Goal: Task Accomplishment & Management: Use online tool/utility

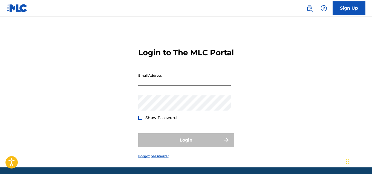
click at [185, 86] on input "Email Address" at bounding box center [184, 78] width 93 height 16
click at [186, 86] on input "Email Address" at bounding box center [184, 78] width 93 height 16
type input "[EMAIL_ADDRESS][DOMAIN_NAME]"
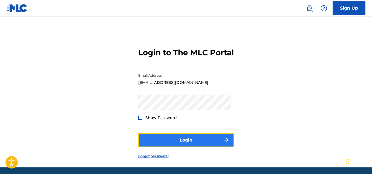
click at [169, 147] on button "Login" at bounding box center [186, 140] width 96 height 14
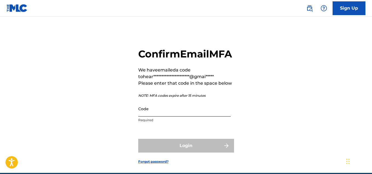
click at [173, 116] on input "Code" at bounding box center [184, 109] width 93 height 16
paste input "249552"
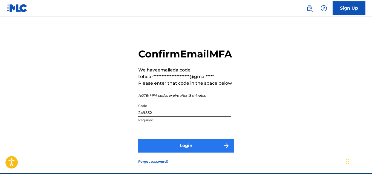
type input "249552"
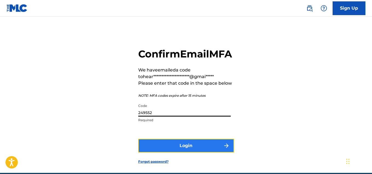
click at [177, 152] on button "Login" at bounding box center [186, 145] width 96 height 14
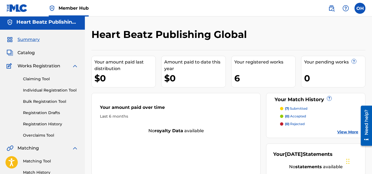
scroll to position [2, 0]
click at [36, 54] on div "Catalog" at bounding box center [43, 52] width 72 height 7
click at [30, 52] on span "Catalog" at bounding box center [26, 52] width 17 height 7
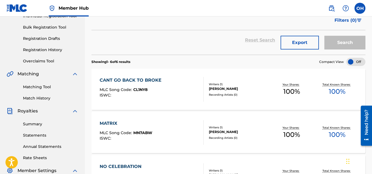
scroll to position [76, 0]
click at [107, 90] on span "MLC Song Code :" at bounding box center [117, 89] width 34 height 5
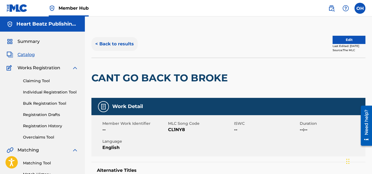
click at [100, 42] on button "< Back to results" at bounding box center [115, 44] width 46 height 14
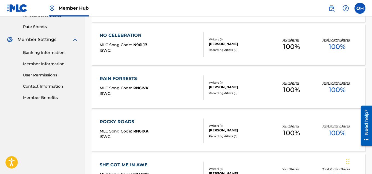
scroll to position [209, 0]
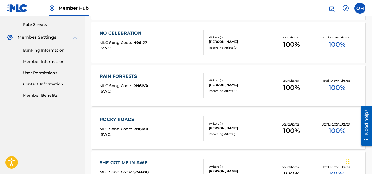
click at [120, 89] on div "MLC Song Code : RN6IVA" at bounding box center [124, 86] width 49 height 5
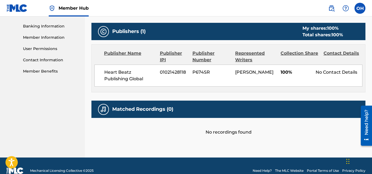
scroll to position [243, 0]
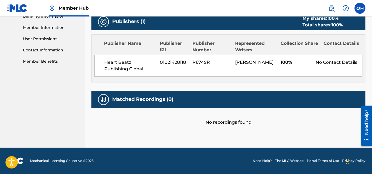
click at [132, 97] on h5 "Matched Recordings (0)" at bounding box center [142, 99] width 61 height 6
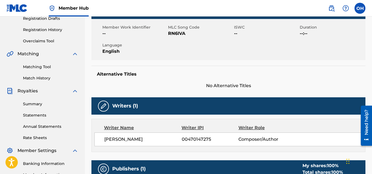
scroll to position [0, 0]
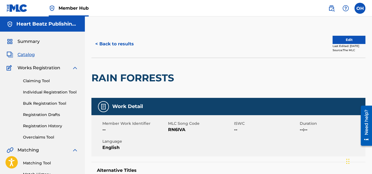
click at [75, 68] on img at bounding box center [75, 67] width 7 height 7
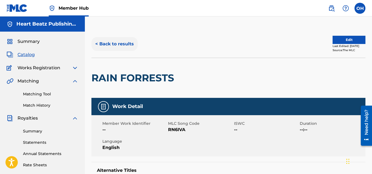
click at [112, 41] on button "< Back to results" at bounding box center [115, 44] width 46 height 14
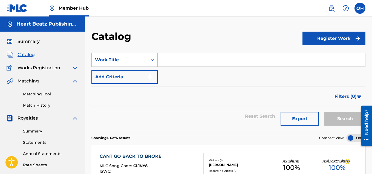
scroll to position [52, 0]
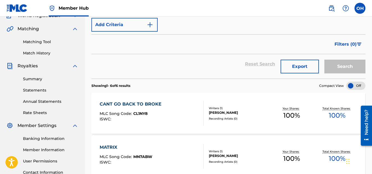
click at [215, 114] on div "[PERSON_NAME]" at bounding box center [239, 112] width 60 height 5
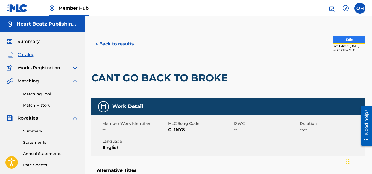
click at [336, 41] on button "Edit" at bounding box center [349, 40] width 33 height 8
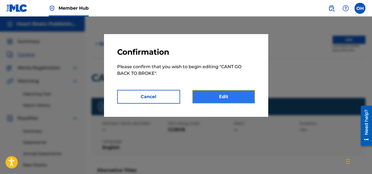
click at [219, 97] on link "Edit" at bounding box center [223, 97] width 63 height 14
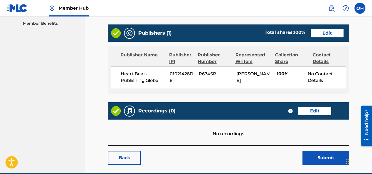
scroll to position [237, 0]
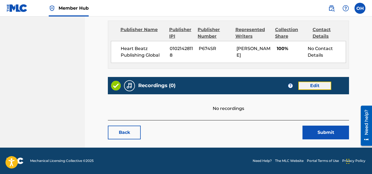
click at [310, 84] on link "Edit" at bounding box center [315, 85] width 33 height 8
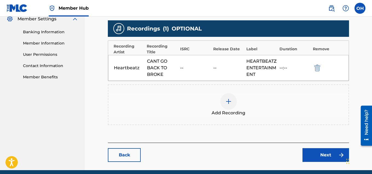
scroll to position [181, 0]
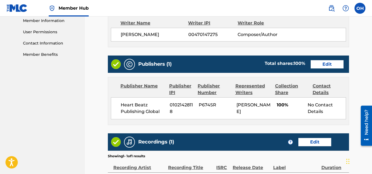
scroll to position [237, 0]
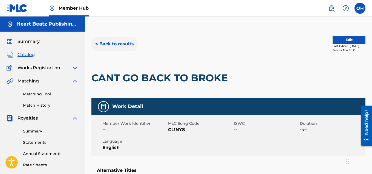
click at [103, 44] on button "< Back to results" at bounding box center [115, 44] width 46 height 14
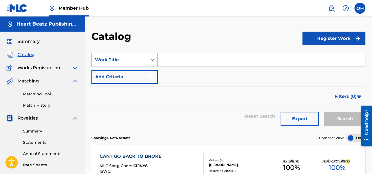
scroll to position [1, 0]
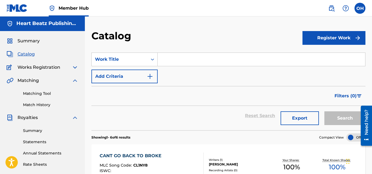
click at [74, 66] on img at bounding box center [75, 67] width 7 height 7
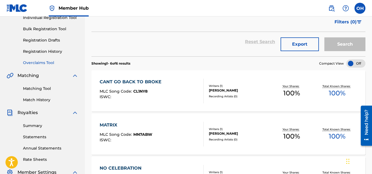
scroll to position [76, 0]
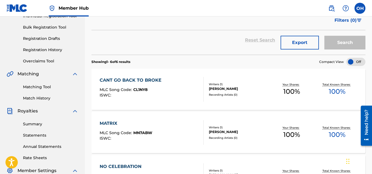
click at [77, 112] on img at bounding box center [75, 110] width 7 height 7
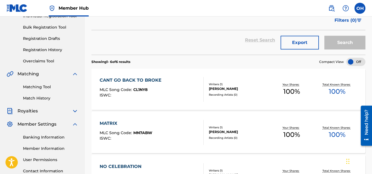
click at [76, 124] on img at bounding box center [75, 124] width 7 height 7
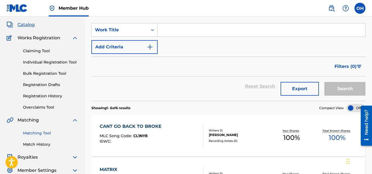
scroll to position [31, 0]
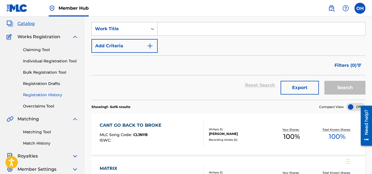
click at [47, 95] on link "Registration History" at bounding box center [50, 95] width 55 height 6
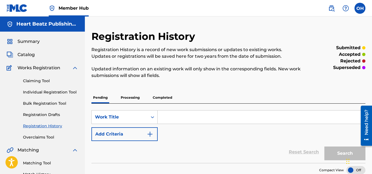
click at [133, 97] on p "Processing" at bounding box center [130, 98] width 22 height 12
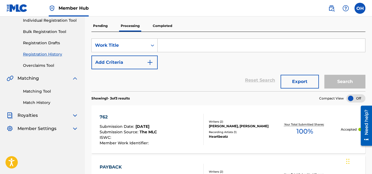
scroll to position [72, 0]
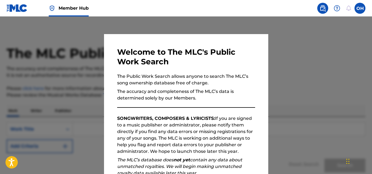
scroll to position [77, 0]
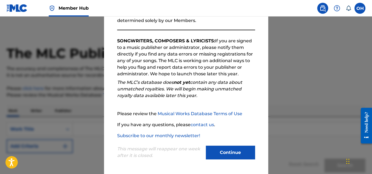
click at [223, 160] on div "Continue" at bounding box center [230, 152] width 49 height 15
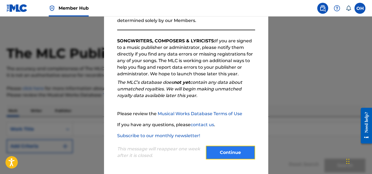
click at [224, 154] on button "Continue" at bounding box center [230, 152] width 49 height 14
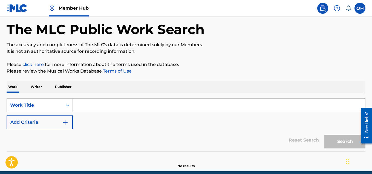
scroll to position [24, 0]
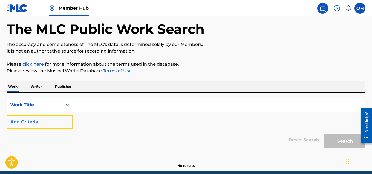
click at [66, 121] on img "Search Form" at bounding box center [65, 121] width 7 height 7
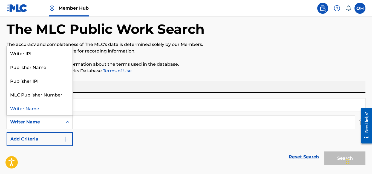
click at [67, 120] on icon "Search Form" at bounding box center [67, 121] width 5 height 5
click at [93, 113] on div "SearchWithCriteriabea2e01d-e574-4e3c-a350-c445ac3099a0 Work Title SearchWithCri…" at bounding box center [186, 122] width 359 height 48
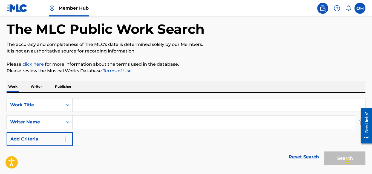
scroll to position [0, 0]
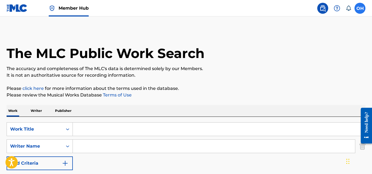
click at [360, 11] on label at bounding box center [360, 8] width 11 height 11
click at [360, 8] on input "OH [PERSON_NAME] [EMAIL_ADDRESS][DOMAIN_NAME] Notification Preferences Profile …" at bounding box center [360, 8] width 0 height 0
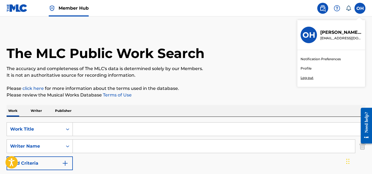
click at [308, 69] on link "Profile" at bounding box center [306, 68] width 11 height 5
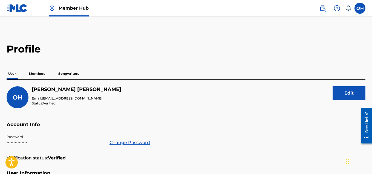
click at [72, 73] on p "Songwriters" at bounding box center [69, 74] width 24 height 12
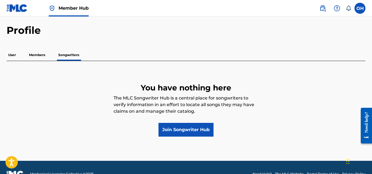
scroll to position [18, 0]
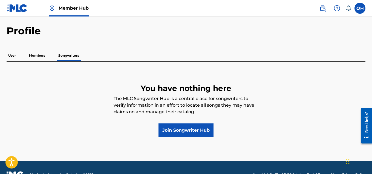
click at [39, 54] on p "Members" at bounding box center [36, 56] width 19 height 12
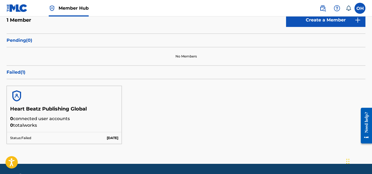
scroll to position [73, 0]
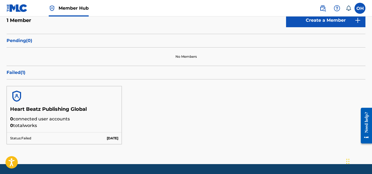
click at [40, 115] on p "0 connected user accounts" at bounding box center [64, 118] width 108 height 7
click at [39, 111] on h5 "Heart Beatz Publishing Global" at bounding box center [64, 111] width 108 height 10
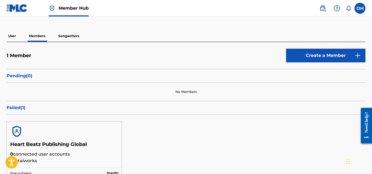
scroll to position [36, 0]
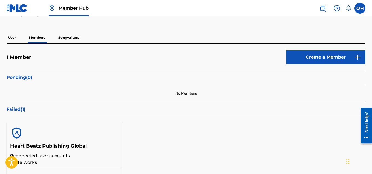
click at [26, 58] on h5 "1 Member" at bounding box center [19, 57] width 25 height 6
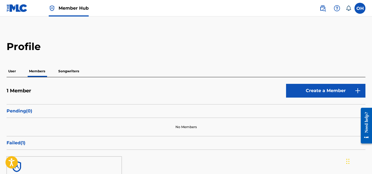
scroll to position [3, 0]
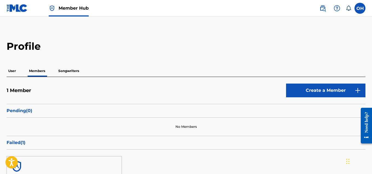
click at [13, 68] on p "User" at bounding box center [12, 71] width 11 height 12
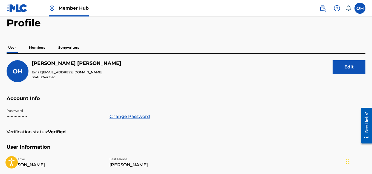
scroll to position [26, 0]
click at [19, 11] on img at bounding box center [17, 8] width 21 height 8
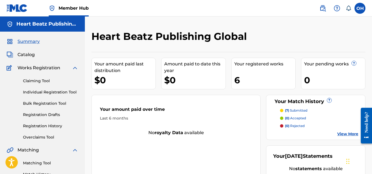
click at [296, 110] on p "(7) submitted" at bounding box center [296, 110] width 22 height 5
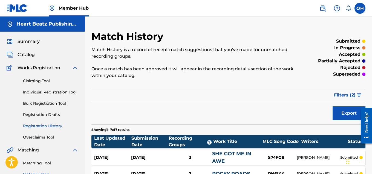
click at [40, 123] on link "Registration History" at bounding box center [50, 126] width 55 height 6
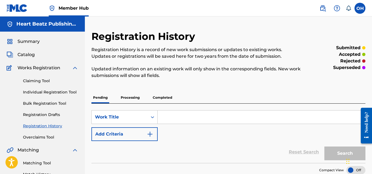
click at [162, 98] on p "Completed" at bounding box center [162, 98] width 23 height 12
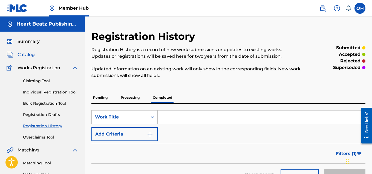
click at [31, 53] on span "Catalog" at bounding box center [26, 54] width 17 height 7
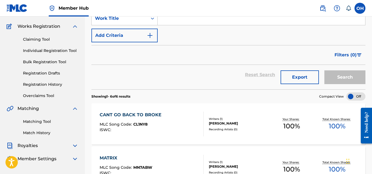
scroll to position [42, 0]
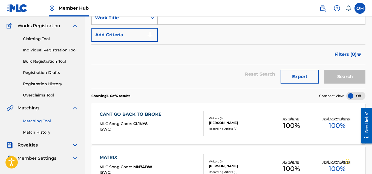
click at [38, 118] on link "Matching Tool" at bounding box center [50, 121] width 55 height 6
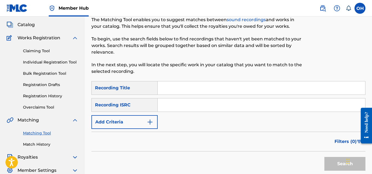
scroll to position [30, 0]
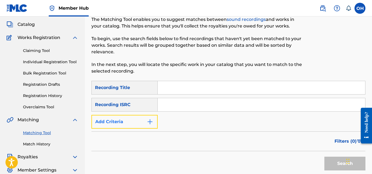
click at [154, 120] on button "Add Criteria" at bounding box center [125, 122] width 66 height 14
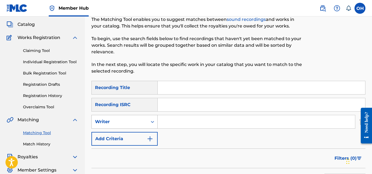
click at [144, 122] on div "Writer" at bounding box center [119, 121] width 49 height 7
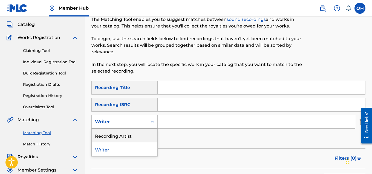
click at [127, 136] on div "Recording Artist" at bounding box center [125, 135] width 66 height 14
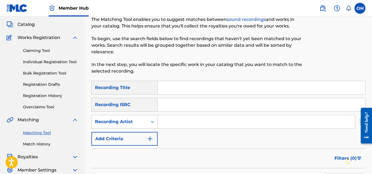
click at [178, 119] on input "Search Form" at bounding box center [257, 121] width 198 height 13
type input "heartbeatz"
click at [166, 90] on input "Search Form" at bounding box center [262, 87] width 208 height 13
click at [165, 143] on div "SearchWithCriteriac325e728-7729-49b9-9982-3d40366cf8c9 Recording Title SearchWi…" at bounding box center [229, 113] width 274 height 65
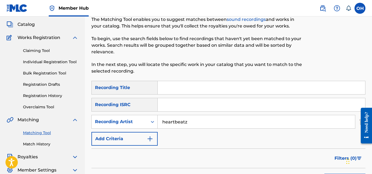
scroll to position [103, 0]
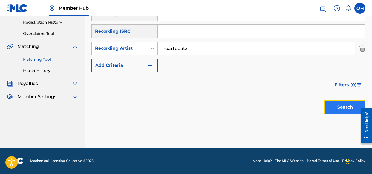
click at [332, 108] on button "Search" at bounding box center [345, 107] width 41 height 14
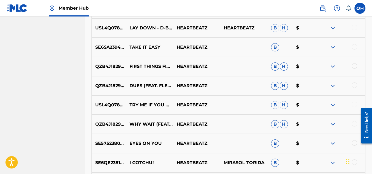
scroll to position [242, 0]
click at [332, 104] on img at bounding box center [333, 104] width 7 height 7
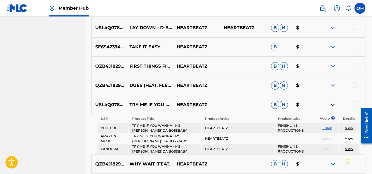
click at [332, 104] on img at bounding box center [333, 104] width 7 height 7
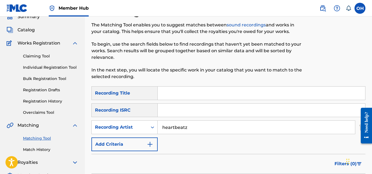
scroll to position [23, 0]
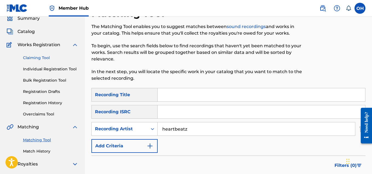
click at [47, 58] on link "Claiming Tool" at bounding box center [50, 58] width 55 height 6
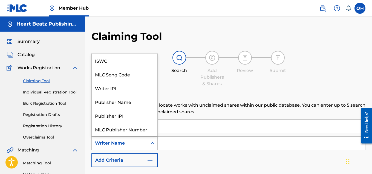
click at [154, 142] on icon "Search Form" at bounding box center [152, 142] width 5 height 5
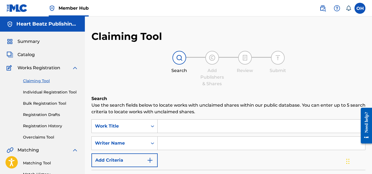
click at [198, 141] on input "Search Form" at bounding box center [262, 142] width 208 height 13
paste input "00470147275"
type input "00470147275"
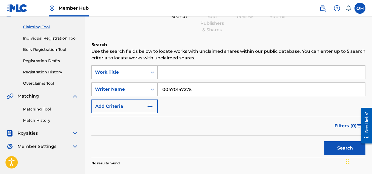
scroll to position [53, 0]
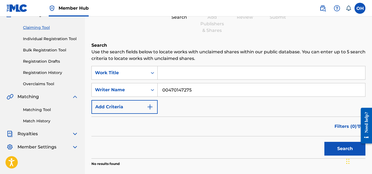
click at [193, 69] on input "Search Form" at bounding box center [262, 72] width 208 height 13
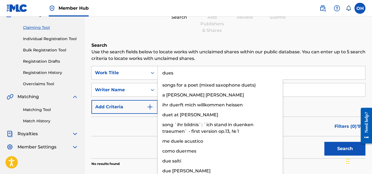
click at [325, 141] on button "Search" at bounding box center [345, 148] width 41 height 14
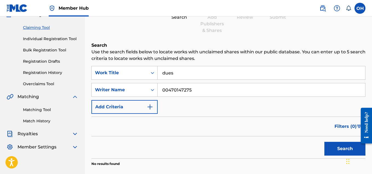
click at [272, 59] on p "Use the search fields below to locate works with unclaimed shares within our pu…" at bounding box center [229, 55] width 274 height 13
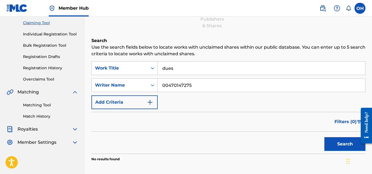
scroll to position [57, 0]
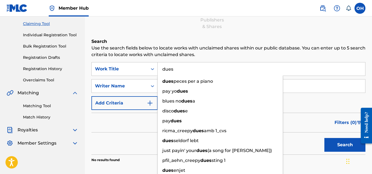
drag, startPoint x: 188, startPoint y: 72, endPoint x: 159, endPoint y: 72, distance: 29.6
click at [159, 72] on input "dues" at bounding box center [262, 68] width 208 height 13
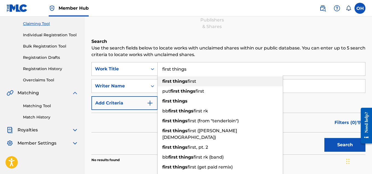
click at [172, 81] on span "Search Form" at bounding box center [172, 80] width 1 height 5
type input "first things first"
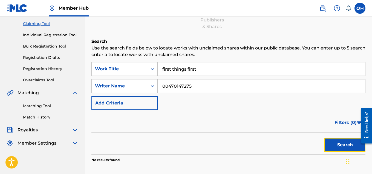
click at [343, 143] on button "Search" at bounding box center [345, 145] width 41 height 14
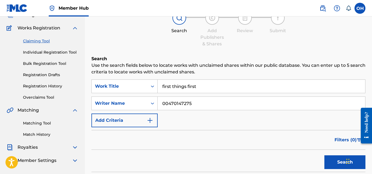
scroll to position [35, 0]
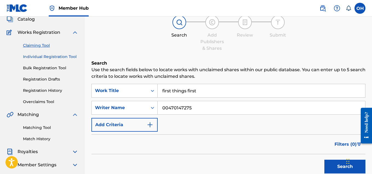
click at [61, 55] on link "Individual Registration Tool" at bounding box center [50, 57] width 55 height 6
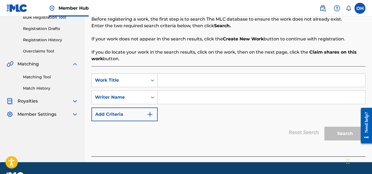
scroll to position [86, 0]
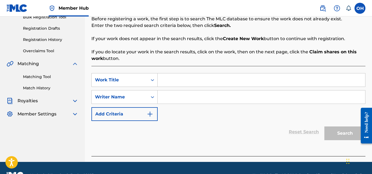
click at [168, 88] on div "SearchWithCriteriabea2e01d-e574-4e3c-a350-c445ac3099a0 Work Title SearchWithCri…" at bounding box center [229, 97] width 274 height 48
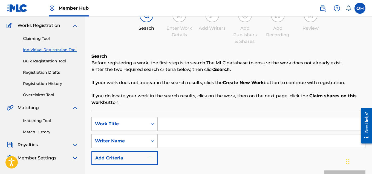
scroll to position [42, 0]
click at [44, 132] on link "Match History" at bounding box center [50, 132] width 55 height 6
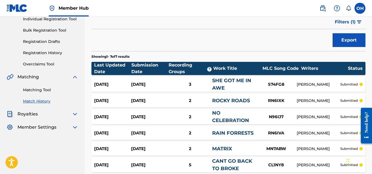
scroll to position [73, 0]
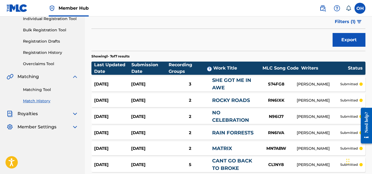
click at [30, 86] on div "Matching Tool Match History" at bounding box center [43, 92] width 72 height 24
click at [30, 88] on link "Matching Tool" at bounding box center [50, 90] width 55 height 6
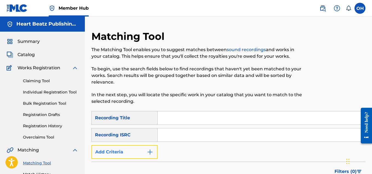
click at [150, 153] on img "Search Form" at bounding box center [150, 151] width 7 height 7
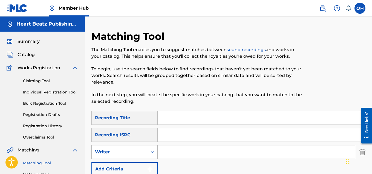
click at [149, 154] on div "Search Form" at bounding box center [153, 152] width 10 height 10
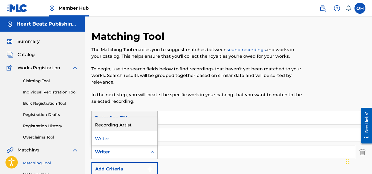
click at [142, 124] on div "Recording Artist" at bounding box center [125, 124] width 66 height 14
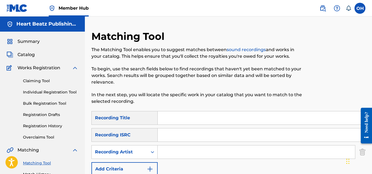
click at [169, 161] on div "SearchWithCriteriac325e728-7729-49b9-9982-3d40366cf8c9 Recording Title SearchWi…" at bounding box center [229, 143] width 274 height 65
click at [170, 155] on input "Search Form" at bounding box center [257, 151] width 198 height 13
type input "heartbeatz"
click at [177, 123] on input "Search Form" at bounding box center [262, 117] width 208 height 13
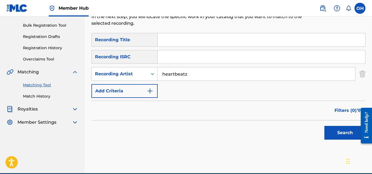
scroll to position [103, 0]
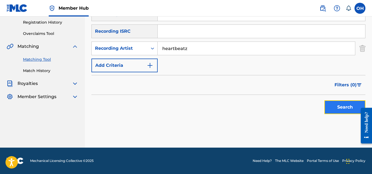
click at [334, 109] on button "Search" at bounding box center [345, 107] width 41 height 14
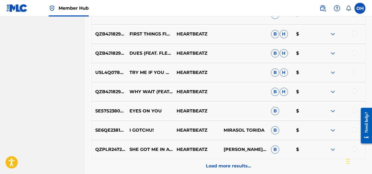
scroll to position [278, 0]
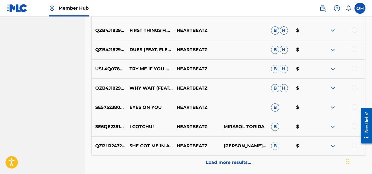
click at [335, 68] on img at bounding box center [333, 69] width 7 height 7
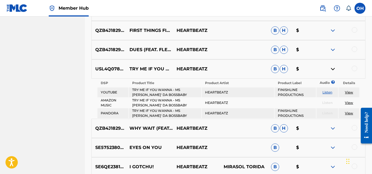
click at [335, 68] on img at bounding box center [333, 69] width 7 height 7
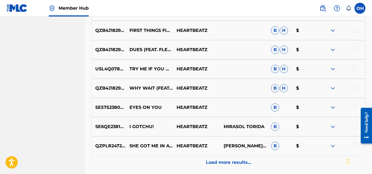
click at [333, 69] on img at bounding box center [333, 69] width 7 height 7
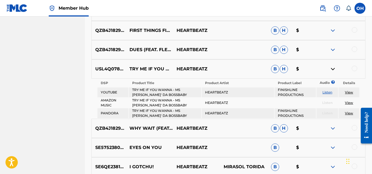
click at [332, 148] on img at bounding box center [333, 147] width 7 height 7
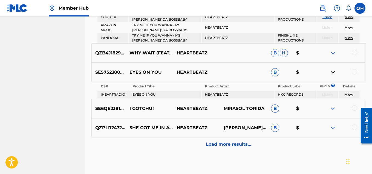
scroll to position [353, 0]
click at [333, 71] on img at bounding box center [333, 72] width 7 height 7
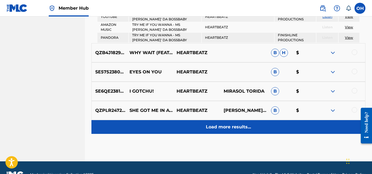
click at [240, 124] on p "Load more results..." at bounding box center [228, 126] width 45 height 7
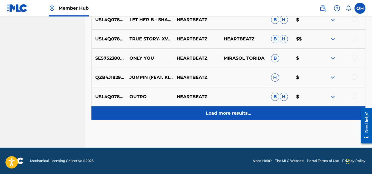
click at [240, 115] on p "Load more results..." at bounding box center [228, 113] width 45 height 7
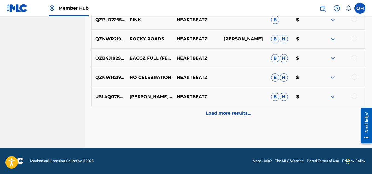
click at [240, 115] on p "Load more results..." at bounding box center [228, 113] width 45 height 7
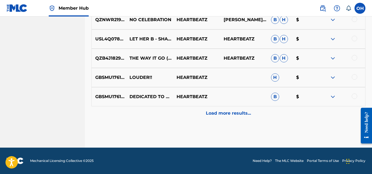
click at [240, 115] on p "Load more results..." at bounding box center [228, 113] width 45 height 7
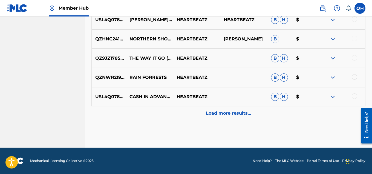
click at [240, 115] on p "Load more results..." at bounding box center [228, 113] width 45 height 7
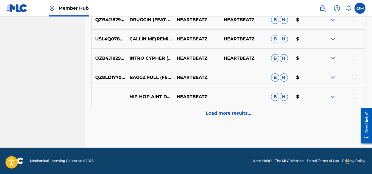
click at [240, 115] on p "Load more results..." at bounding box center [228, 113] width 45 height 7
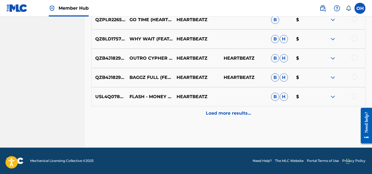
click at [240, 115] on p "Load more results..." at bounding box center [228, 113] width 45 height 7
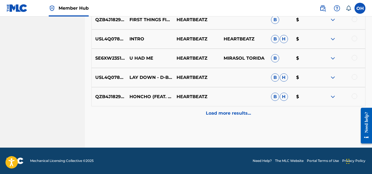
click at [240, 115] on p "Load more results..." at bounding box center [228, 113] width 45 height 7
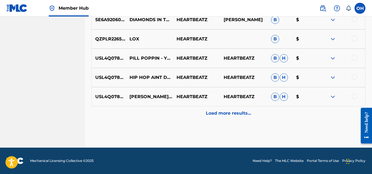
click at [240, 115] on p "Load more results..." at bounding box center [228, 113] width 45 height 7
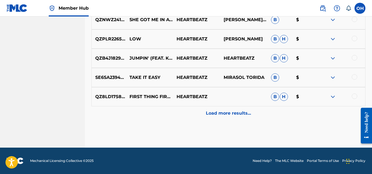
click at [240, 115] on p "Load more results..." at bounding box center [228, 113] width 45 height 7
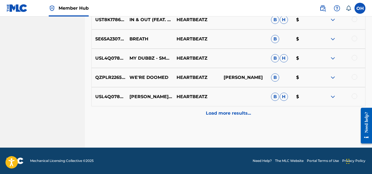
click at [240, 115] on p "Load more results..." at bounding box center [228, 113] width 45 height 7
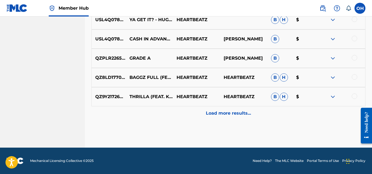
click at [240, 115] on p "Load more results..." at bounding box center [228, 113] width 45 height 7
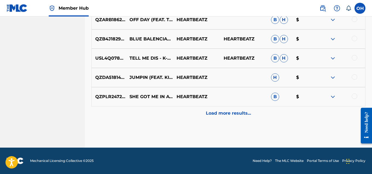
click at [240, 115] on p "Load more results..." at bounding box center [228, 113] width 45 height 7
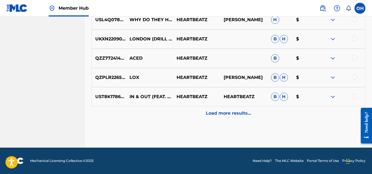
click at [240, 115] on p "Load more results..." at bounding box center [228, 113] width 45 height 7
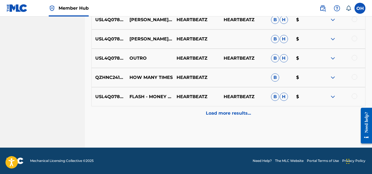
click at [240, 115] on p "Load more results..." at bounding box center [228, 113] width 45 height 7
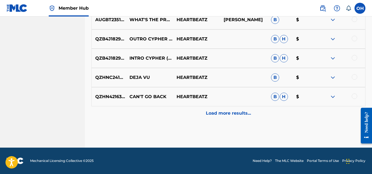
click at [240, 115] on p "Load more results..." at bounding box center [228, 113] width 45 height 7
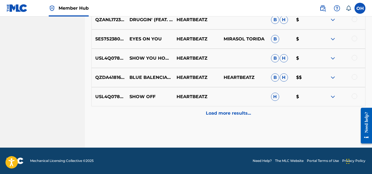
click at [240, 115] on p "Load more results..." at bounding box center [228, 113] width 45 height 7
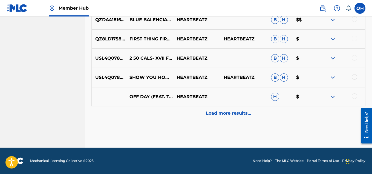
click at [240, 115] on p "Load more results..." at bounding box center [228, 113] width 45 height 7
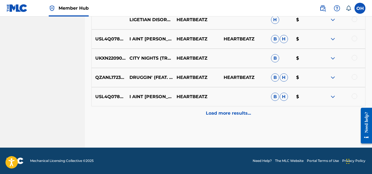
click at [240, 115] on p "Load more results..." at bounding box center [228, 113] width 45 height 7
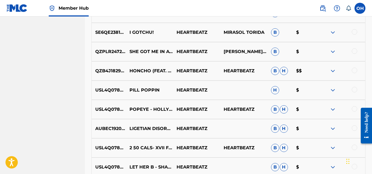
scroll to position [381, 0]
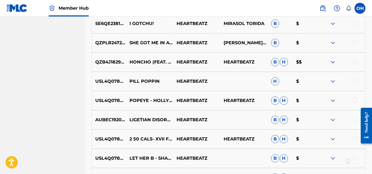
click at [333, 23] on img at bounding box center [333, 23] width 7 height 7
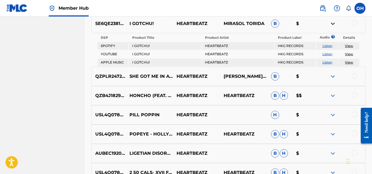
click at [333, 22] on img at bounding box center [333, 23] width 7 height 7
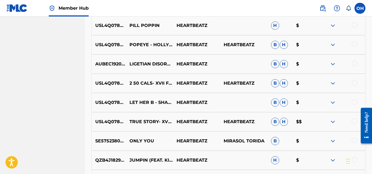
scroll to position [437, 0]
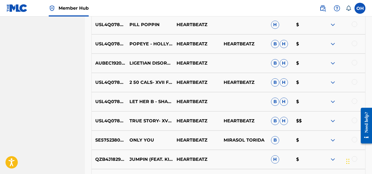
click at [334, 26] on img at bounding box center [333, 24] width 7 height 7
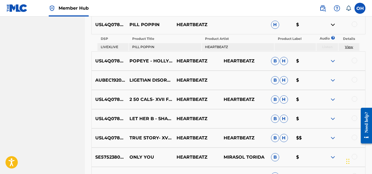
click at [334, 26] on img at bounding box center [333, 24] width 7 height 7
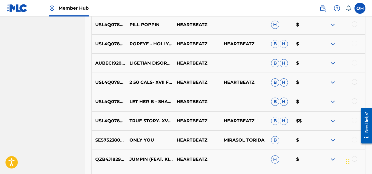
click at [333, 44] on img at bounding box center [333, 44] width 7 height 7
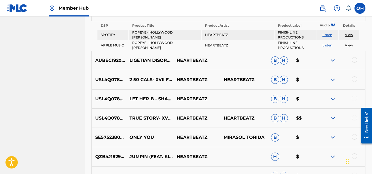
scroll to position [470, 0]
click at [332, 98] on img at bounding box center [333, 98] width 7 height 7
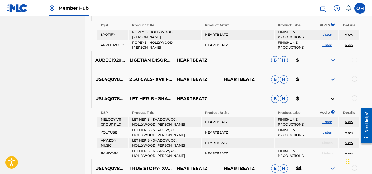
click at [332, 98] on img at bounding box center [333, 98] width 7 height 7
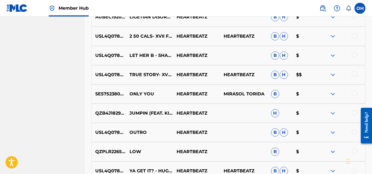
scroll to position [513, 0]
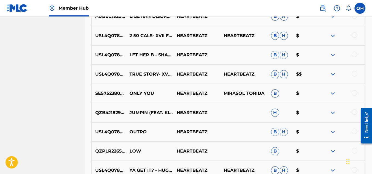
click at [333, 93] on img at bounding box center [333, 93] width 7 height 7
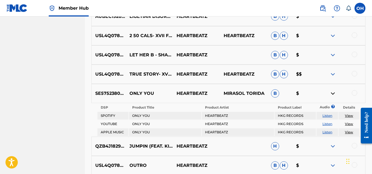
click at [333, 93] on img at bounding box center [333, 93] width 7 height 7
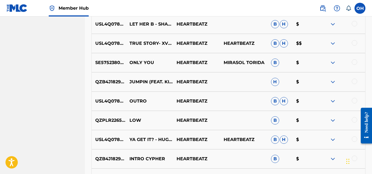
scroll to position [545, 0]
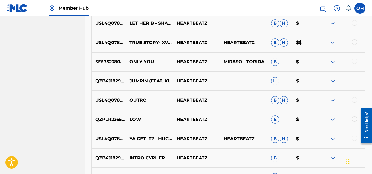
click at [333, 80] on img at bounding box center [333, 81] width 7 height 7
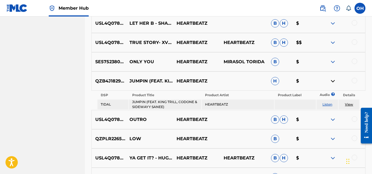
click at [333, 80] on img at bounding box center [333, 81] width 7 height 7
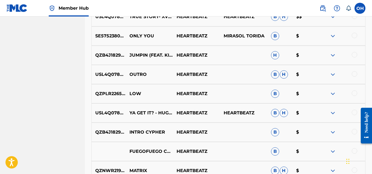
scroll to position [587, 0]
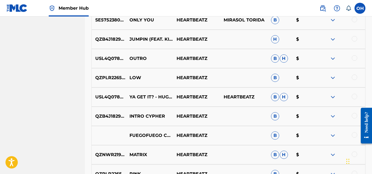
click at [334, 97] on img at bounding box center [333, 96] width 7 height 7
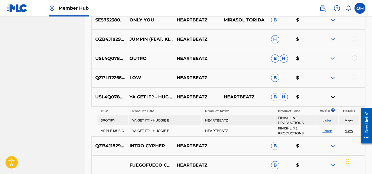
click at [334, 96] on img at bounding box center [333, 96] width 7 height 7
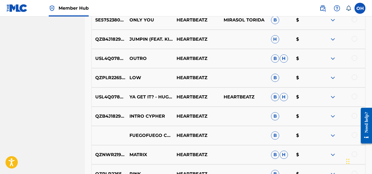
click at [330, 117] on img at bounding box center [333, 116] width 7 height 7
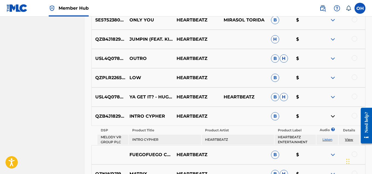
click at [331, 116] on img at bounding box center [333, 116] width 7 height 7
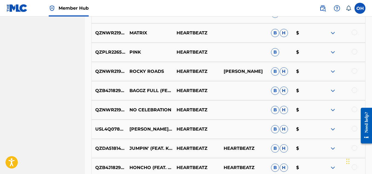
scroll to position [714, 0]
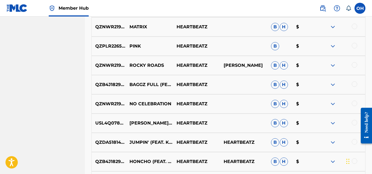
click at [332, 44] on img at bounding box center [333, 46] width 7 height 7
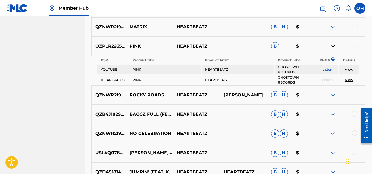
click at [332, 44] on img at bounding box center [333, 46] width 7 height 7
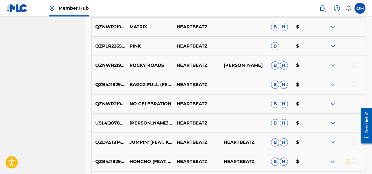
click at [334, 84] on img at bounding box center [333, 84] width 7 height 7
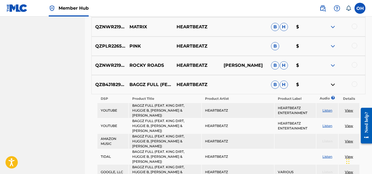
click at [334, 83] on img at bounding box center [333, 84] width 7 height 7
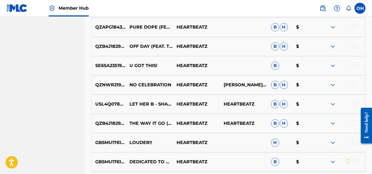
scroll to position [868, 0]
click at [335, 103] on img at bounding box center [333, 103] width 7 height 7
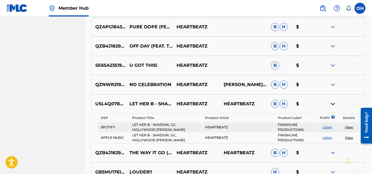
click at [335, 103] on img at bounding box center [333, 103] width 7 height 7
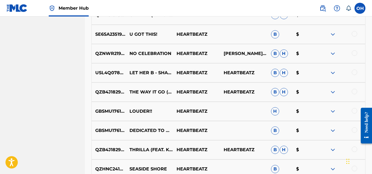
scroll to position [899, 0]
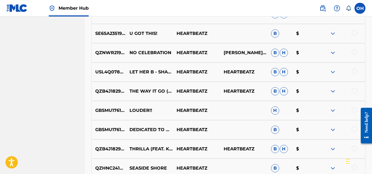
click at [333, 92] on img at bounding box center [333, 91] width 7 height 7
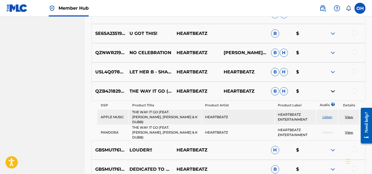
click at [333, 92] on img at bounding box center [333, 91] width 7 height 7
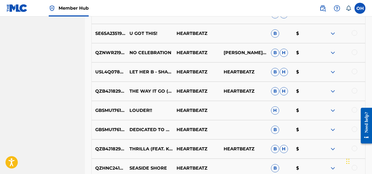
click at [334, 92] on img at bounding box center [333, 91] width 7 height 7
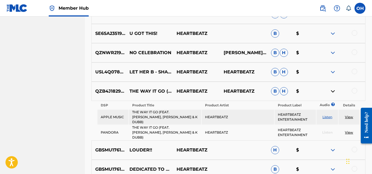
click at [334, 92] on img at bounding box center [333, 91] width 7 height 7
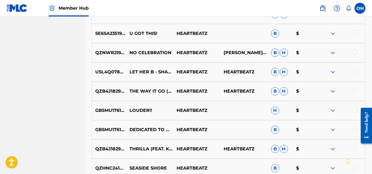
click at [334, 109] on img at bounding box center [333, 110] width 7 height 7
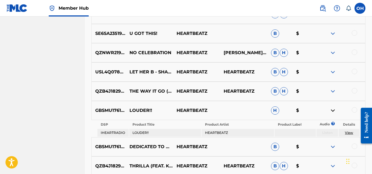
click at [334, 109] on img at bounding box center [333, 110] width 7 height 7
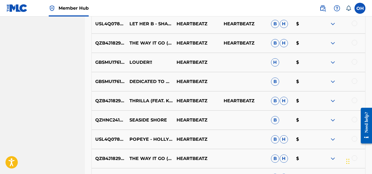
scroll to position [985, 0]
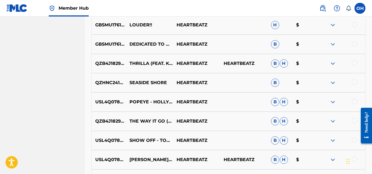
click at [333, 44] on img at bounding box center [333, 44] width 7 height 7
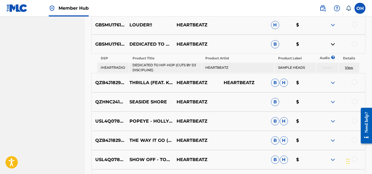
click at [333, 44] on img at bounding box center [333, 44] width 7 height 7
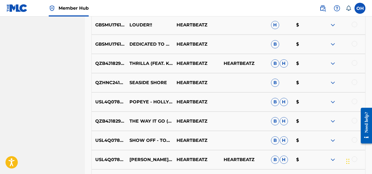
click at [331, 64] on img at bounding box center [333, 63] width 7 height 7
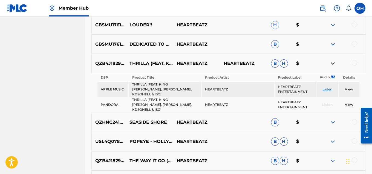
click at [331, 64] on img at bounding box center [333, 63] width 7 height 7
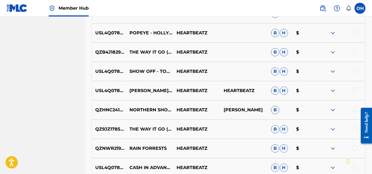
scroll to position [1055, 0]
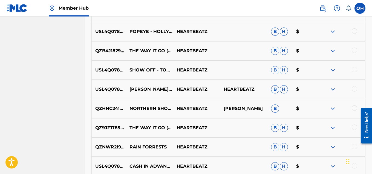
click at [334, 67] on img at bounding box center [333, 70] width 7 height 7
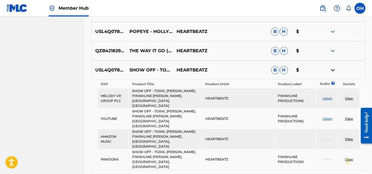
click at [334, 67] on img at bounding box center [333, 70] width 7 height 7
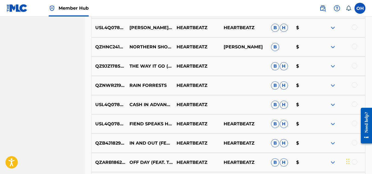
scroll to position [1117, 0]
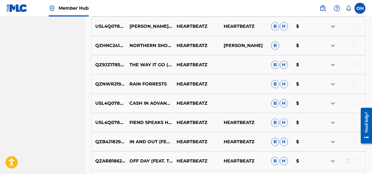
click at [333, 103] on img at bounding box center [333, 103] width 7 height 7
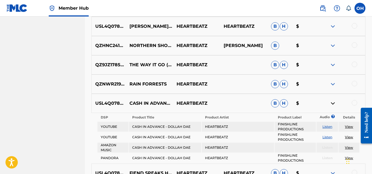
click at [333, 103] on img at bounding box center [333, 103] width 7 height 7
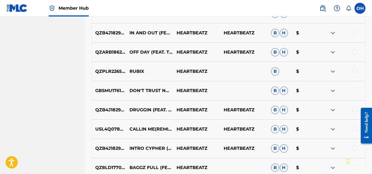
scroll to position [1226, 0]
click at [334, 90] on img at bounding box center [333, 90] width 7 height 7
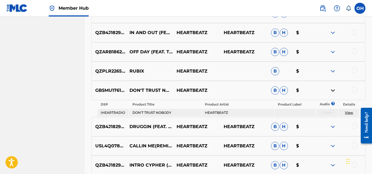
click at [334, 90] on img at bounding box center [333, 90] width 7 height 7
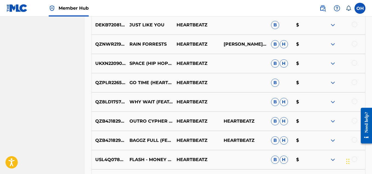
scroll to position [1446, 0]
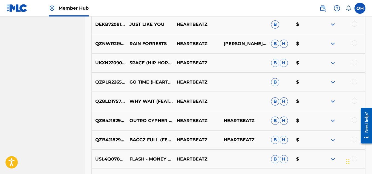
click at [331, 24] on img at bounding box center [333, 24] width 7 height 7
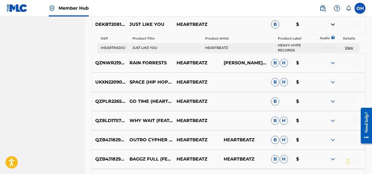
click at [332, 23] on img at bounding box center [333, 24] width 7 height 7
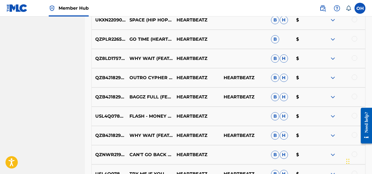
scroll to position [1492, 0]
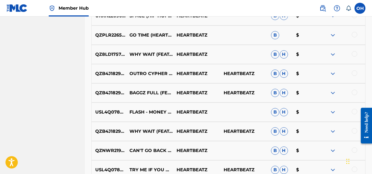
click at [331, 34] on img at bounding box center [333, 35] width 7 height 7
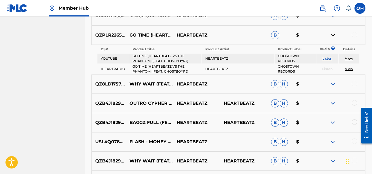
click at [331, 34] on img at bounding box center [333, 35] width 7 height 7
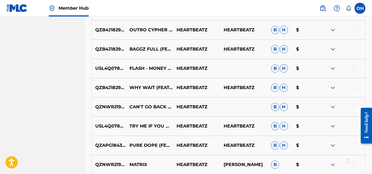
scroll to position [1538, 0]
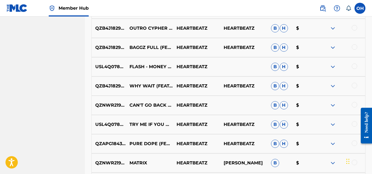
click at [334, 85] on img at bounding box center [333, 86] width 7 height 7
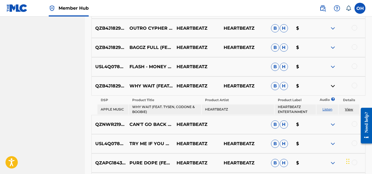
click at [334, 85] on img at bounding box center [333, 86] width 7 height 7
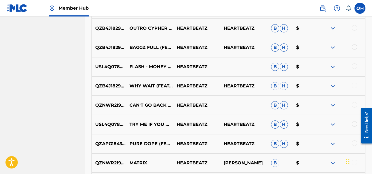
click at [336, 111] on div "QZNWR2197941 CAN'T GO BACK TO BROKE HEARTBEATZ B H $" at bounding box center [229, 104] width 274 height 19
click at [333, 106] on img at bounding box center [333, 105] width 7 height 7
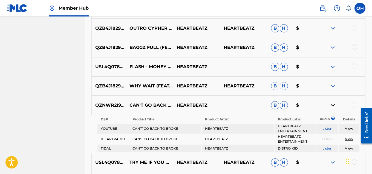
click at [333, 106] on img at bounding box center [333, 105] width 7 height 7
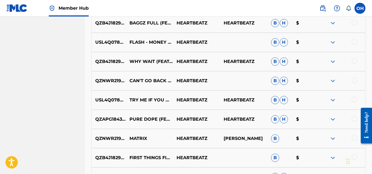
scroll to position [1563, 0]
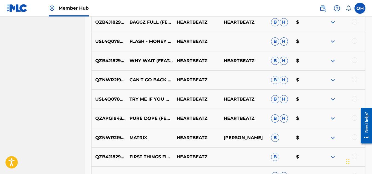
click at [336, 38] on img at bounding box center [333, 41] width 7 height 7
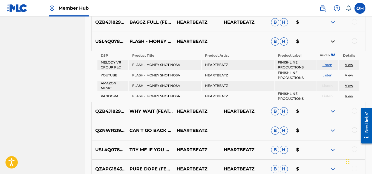
click at [336, 39] on img at bounding box center [333, 41] width 7 height 7
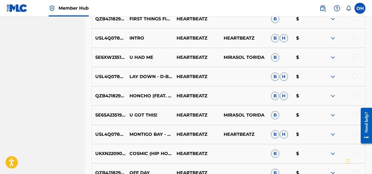
scroll to position [1705, 0]
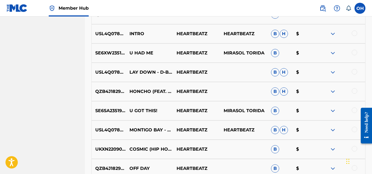
click at [335, 72] on img at bounding box center [333, 72] width 7 height 7
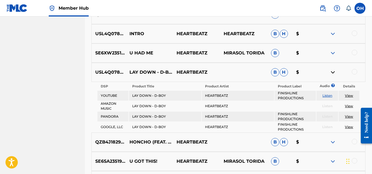
click at [335, 72] on img at bounding box center [333, 72] width 7 height 7
